Goal: Find contact information: Find contact information

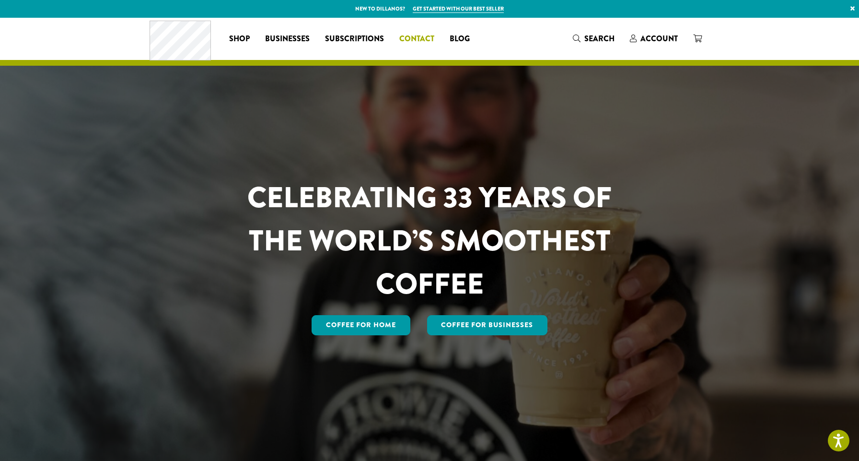
click at [422, 40] on span "Contact" at bounding box center [416, 39] width 35 height 12
click at [424, 41] on span "Contact" at bounding box center [416, 39] width 35 height 12
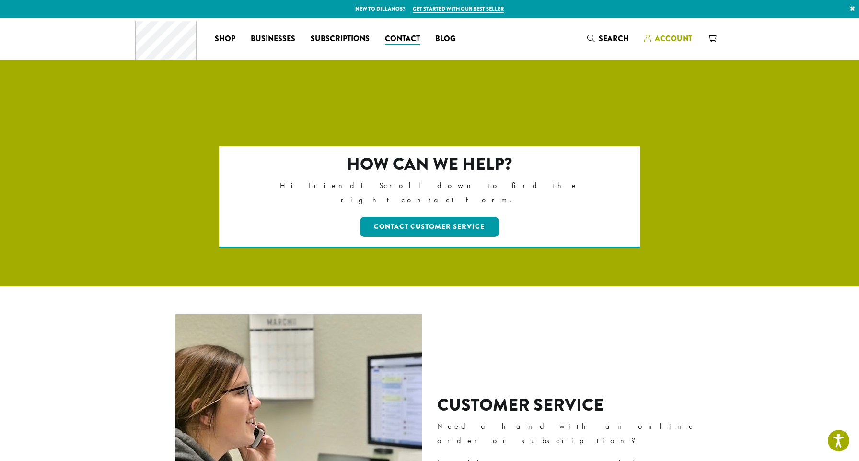
click at [664, 39] on span "Account" at bounding box center [673, 38] width 37 height 11
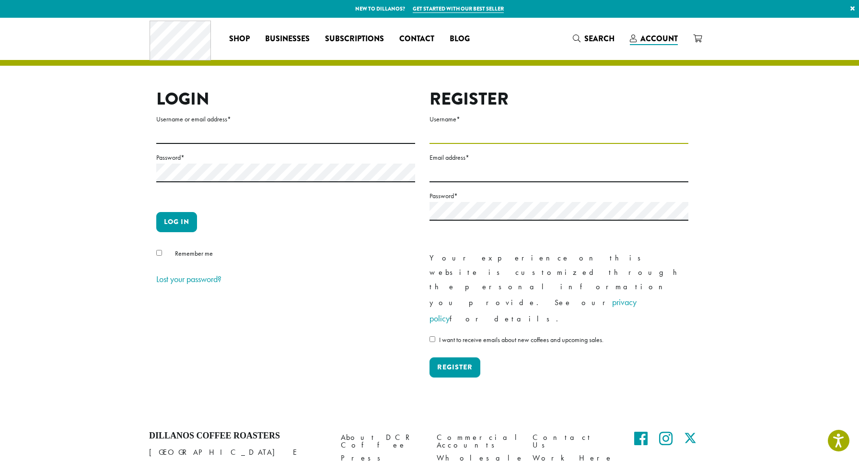
click at [453, 133] on input "Username *" at bounding box center [558, 134] width 259 height 19
